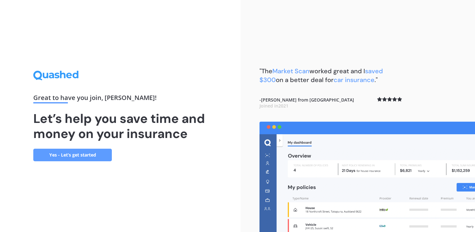
click at [84, 156] on link "Yes - Let’s get started" at bounding box center [72, 155] width 79 height 13
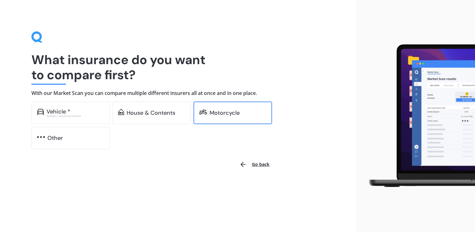
click at [201, 116] on div at bounding box center [203, 113] width 8 height 8
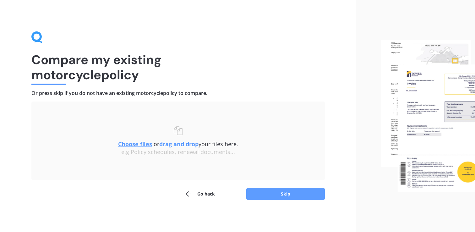
click at [303, 201] on div "Compare my existing motorcycle policy Or press skip if you do not have an exist…" at bounding box center [178, 116] width 356 height 232
click at [301, 191] on button "Skip" at bounding box center [285, 194] width 79 height 12
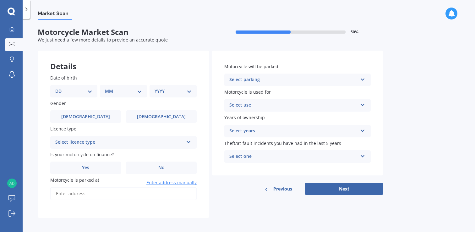
click at [84, 89] on select "DD 01 02 03 04 05 06 07 08 09 10 11 12 13 14 15 16 17 18 19 20 21 22 23 24 25 2…" at bounding box center [73, 91] width 37 height 7
select select "09"
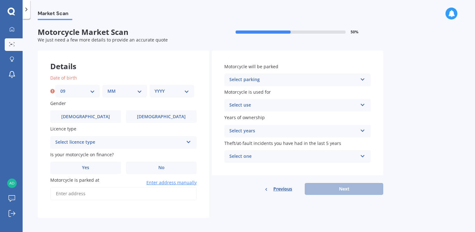
drag, startPoint x: 118, startPoint y: 105, endPoint x: 118, endPoint y: 98, distance: 7.2
click at [118, 105] on label "Gender" at bounding box center [122, 103] width 144 height 7
click at [122, 91] on select "MM 01 02 03 04 05 06 07 08 09 10 11 12" at bounding box center [124, 91] width 35 height 7
select select "11"
click at [169, 90] on select "YYYY 2025 2024 2023 2022 2021 2020 2019 2018 2017 2016 2015 2014 2013 2012 2011…" at bounding box center [172, 91] width 35 height 7
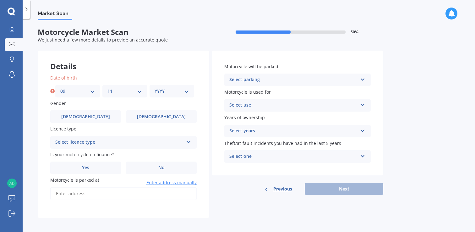
select select "2000"
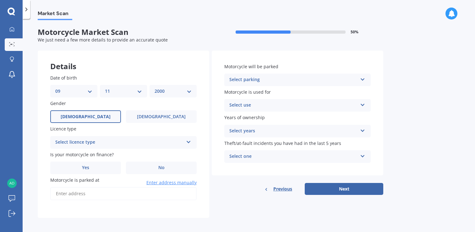
click at [87, 117] on span "[DEMOGRAPHIC_DATA]" at bounding box center [86, 116] width 50 height 5
click at [0, 0] on input "[DEMOGRAPHIC_DATA]" at bounding box center [0, 0] width 0 height 0
click at [87, 144] on div "Select licence type" at bounding box center [119, 143] width 128 height 8
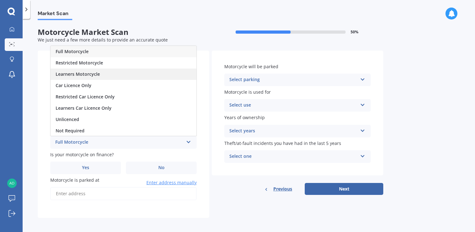
click at [90, 79] on div "Learners Motorcycle" at bounding box center [124, 73] width 146 height 11
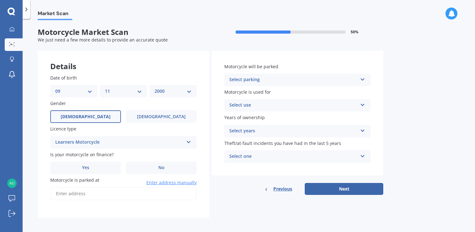
scroll to position [3, 0]
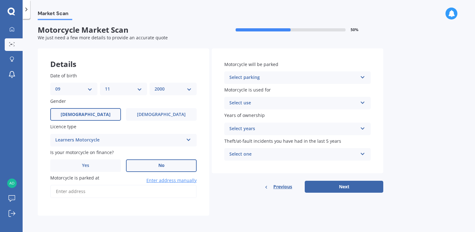
click at [152, 167] on label "No" at bounding box center [161, 165] width 71 height 13
click at [0, 0] on input "No" at bounding box center [0, 0] width 0 height 0
click at [116, 189] on input "Motorcycle is parked at" at bounding box center [123, 191] width 146 height 13
type input "[STREET_ADDRESS]"
click at [275, 74] on div "Select parking" at bounding box center [293, 78] width 128 height 8
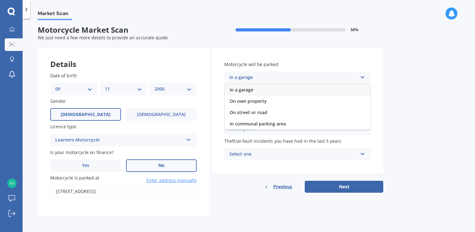
click at [268, 91] on div "In a garage" at bounding box center [298, 89] width 146 height 11
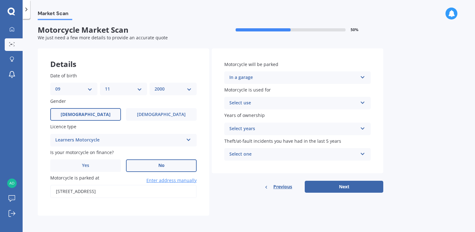
click at [269, 104] on div "Select use" at bounding box center [293, 103] width 128 height 8
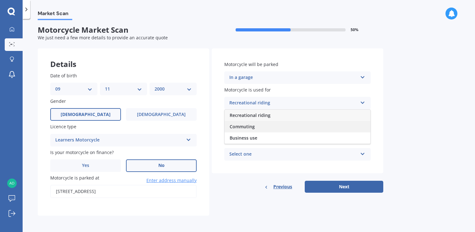
click at [259, 126] on div "Commuting" at bounding box center [298, 126] width 146 height 11
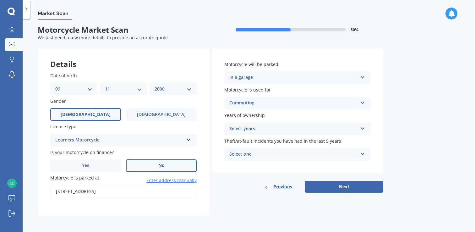
click at [274, 130] on div "Select years" at bounding box center [293, 129] width 128 height 8
click at [267, 141] on div "Less than 1" at bounding box center [298, 140] width 146 height 11
click at [258, 153] on div "Select one" at bounding box center [293, 154] width 128 height 8
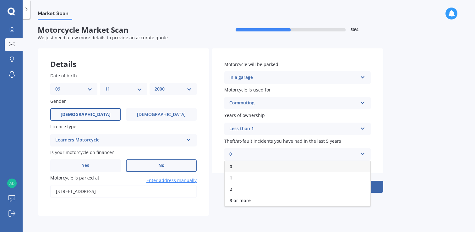
click at [253, 168] on div "0" at bounding box center [298, 166] width 146 height 11
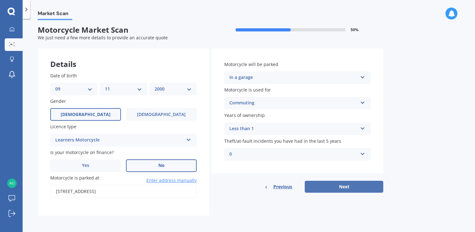
click at [343, 189] on button "Next" at bounding box center [344, 187] width 79 height 12
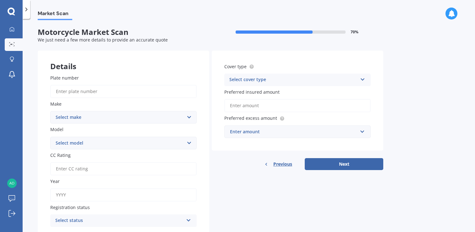
scroll to position [25, 0]
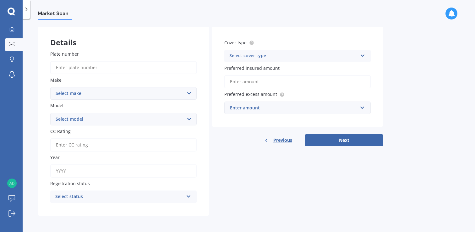
click at [126, 60] on div "Plate number" at bounding box center [123, 63] width 146 height 24
click at [121, 69] on input "Plate number" at bounding box center [123, 67] width 146 height 13
type input "C2WBF"
click at [100, 96] on select "Select make Ace Adly Aeon AJP American Iron Horse Aprilia Arrow Baotian [PERSON…" at bounding box center [123, 93] width 146 height 13
select select "Suzuki"
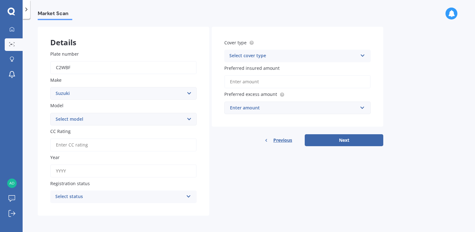
click at [95, 118] on select "Select model" at bounding box center [123, 119] width 146 height 13
select select "GSX"
click at [103, 144] on input "CC Rating" at bounding box center [123, 144] width 146 height 13
type input "249"
click at [228, 158] on div "Details Plate number C2WBF Make Select make Ace Adly Aeon AJP American Iron Hor…" at bounding box center [211, 121] width 346 height 189
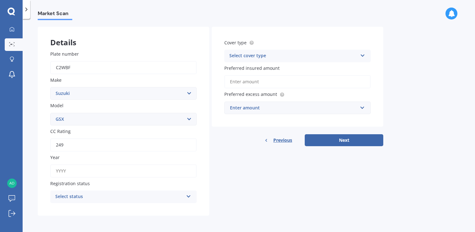
click at [149, 179] on div "Plate number C2WBF Make Select make Ace Adly Aeon AJP American Iron Horse April…" at bounding box center [124, 127] width 172 height 178
click at [151, 171] on input "Year" at bounding box center [123, 170] width 146 height 13
type input "2024"
click at [134, 199] on div "Select status" at bounding box center [119, 197] width 128 height 8
click at [132, 163] on div "Road registered" at bounding box center [124, 161] width 146 height 11
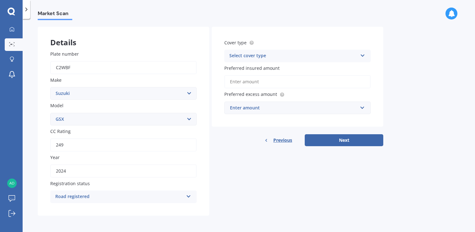
click at [202, 181] on div "Plate number C2WBF Make Select make Ace Adly Aeon AJP American Iron Horse April…" at bounding box center [124, 127] width 172 height 178
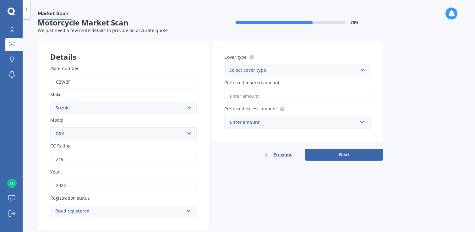
scroll to position [5, 0]
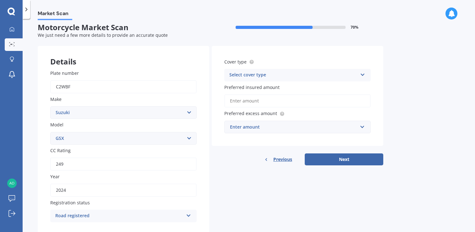
click at [265, 78] on div "Select cover type" at bounding box center [293, 75] width 128 height 8
click at [265, 88] on div "Comprehensive" at bounding box center [298, 87] width 146 height 11
click at [264, 102] on input "Preferred insured amount" at bounding box center [297, 100] width 146 height 13
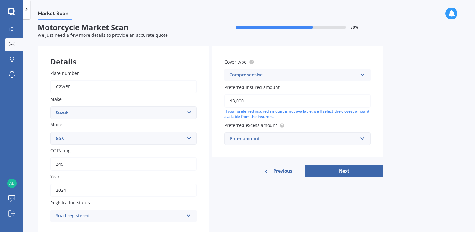
type input "$3,000"
click at [321, 118] on div "If your preferred insured amount is not available, we'll select the closest amo…" at bounding box center [297, 114] width 146 height 11
click at [307, 138] on div "Enter amount" at bounding box center [294, 138] width 128 height 7
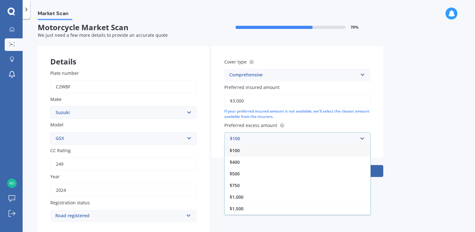
click at [317, 128] on label "Preferred excess amount" at bounding box center [296, 125] width 144 height 7
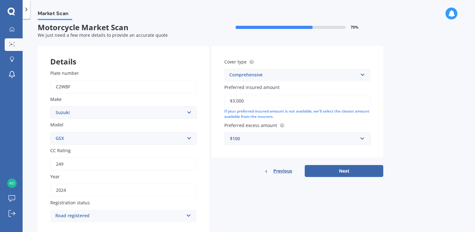
click at [314, 139] on div "$100" at bounding box center [294, 138] width 128 height 7
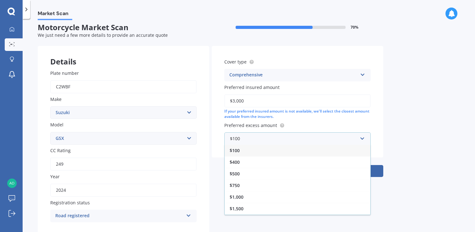
click at [306, 153] on div "$100" at bounding box center [298, 151] width 146 height 12
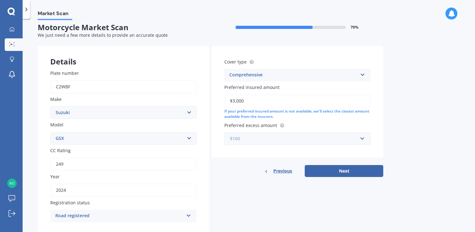
click at [319, 134] on input "text" at bounding box center [295, 139] width 141 height 12
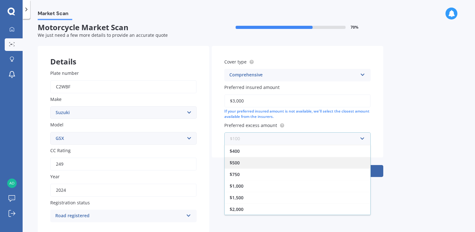
scroll to position [0, 0]
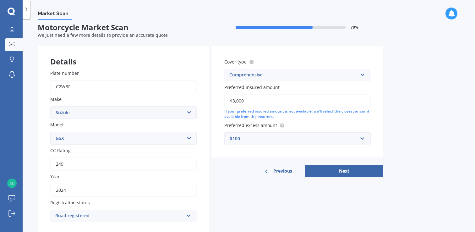
click at [326, 123] on label "Preferred excess amount" at bounding box center [296, 125] width 144 height 7
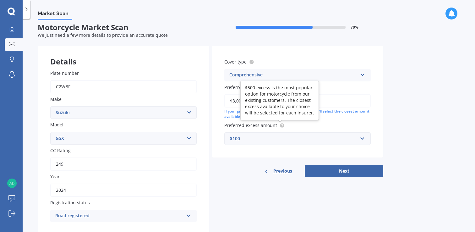
click at [280, 123] on icon at bounding box center [282, 125] width 5 height 5
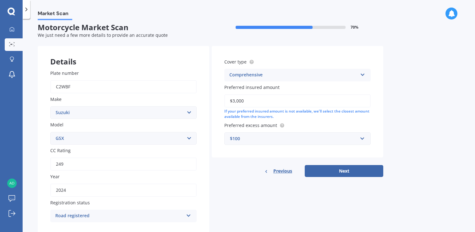
click at [273, 136] on div "$100" at bounding box center [294, 138] width 128 height 7
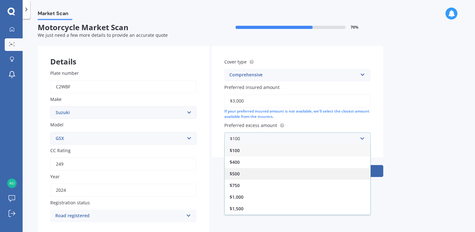
click at [260, 172] on div "$500" at bounding box center [298, 174] width 146 height 12
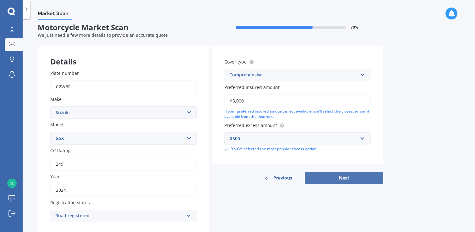
click at [325, 174] on button "Next" at bounding box center [344, 178] width 79 height 12
select select "09"
select select "11"
select select "2000"
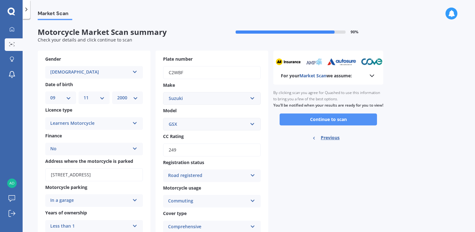
click at [310, 125] on button "Continue to scan" at bounding box center [328, 119] width 97 height 12
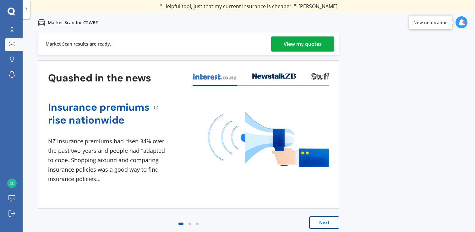
click at [289, 43] on div "View my quotes" at bounding box center [303, 43] width 38 height 15
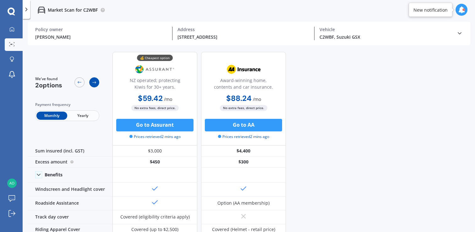
click at [95, 85] on div at bounding box center [94, 82] width 10 height 10
click at [87, 114] on span "Yearly" at bounding box center [82, 116] width 31 height 8
click at [63, 114] on span "Monthly" at bounding box center [51, 116] width 31 height 8
click at [86, 116] on span "Yearly" at bounding box center [82, 116] width 31 height 8
click at [62, 115] on span "Monthly" at bounding box center [51, 116] width 31 height 8
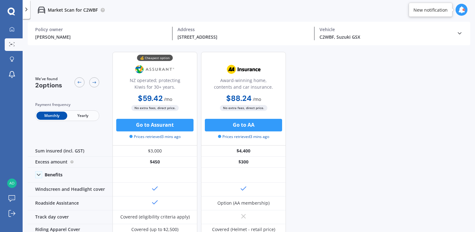
click at [79, 114] on span "Yearly" at bounding box center [82, 116] width 31 height 8
click at [52, 112] on span "Monthly" at bounding box center [51, 116] width 31 height 8
click at [352, 64] on div "We've found 2 options Payment frequency Monthly Yearly 💰 Cheapest option NZ ope…" at bounding box center [251, 140] width 447 height 187
click at [247, 128] on button "Go to AA" at bounding box center [243, 125] width 77 height 13
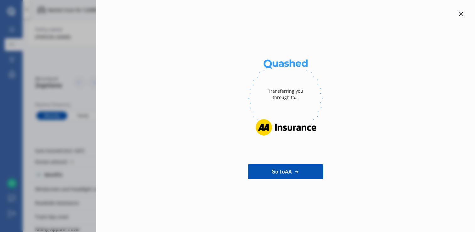
click at [464, 14] on div at bounding box center [461, 14] width 8 height 8
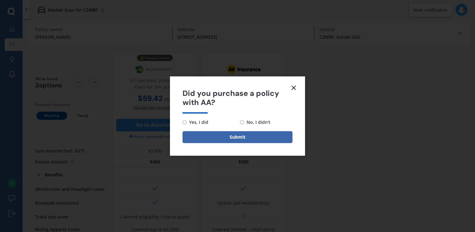
click at [293, 87] on line at bounding box center [294, 88] width 4 height 4
